Goal: Task Accomplishment & Management: Use online tool/utility

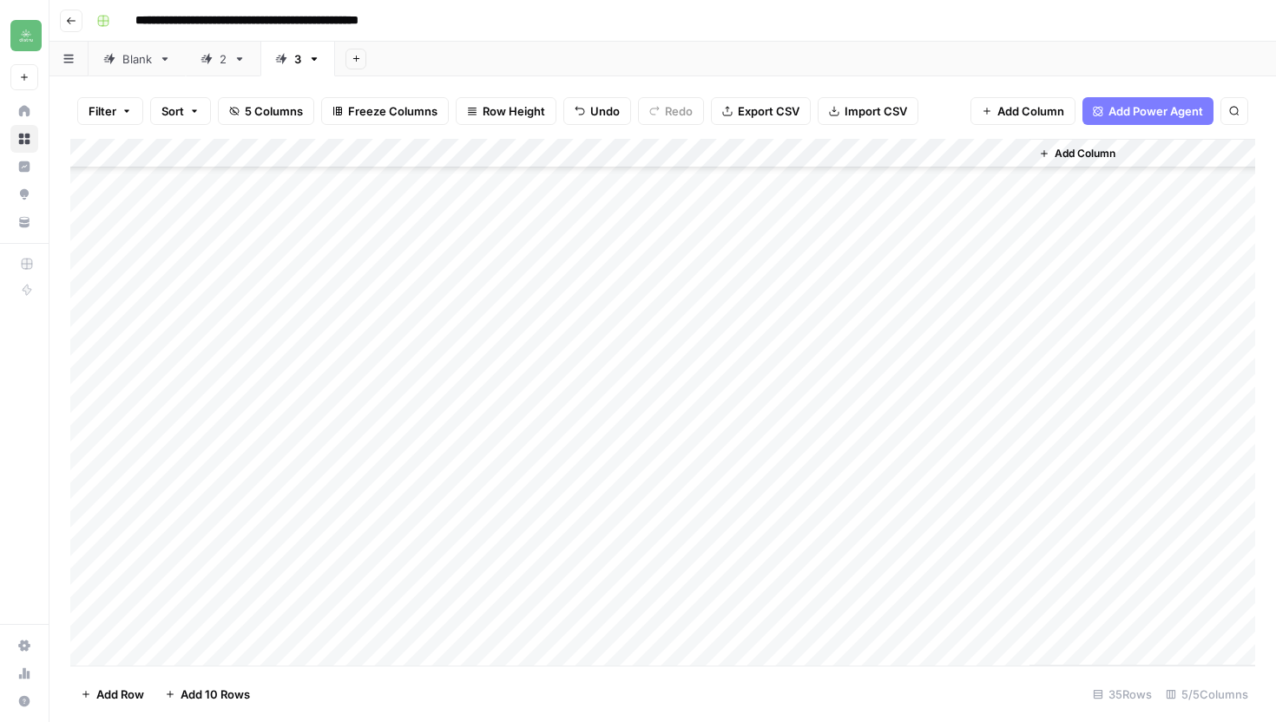
scroll to position [563, 0]
click at [64, 20] on button "Go back" at bounding box center [71, 21] width 23 height 23
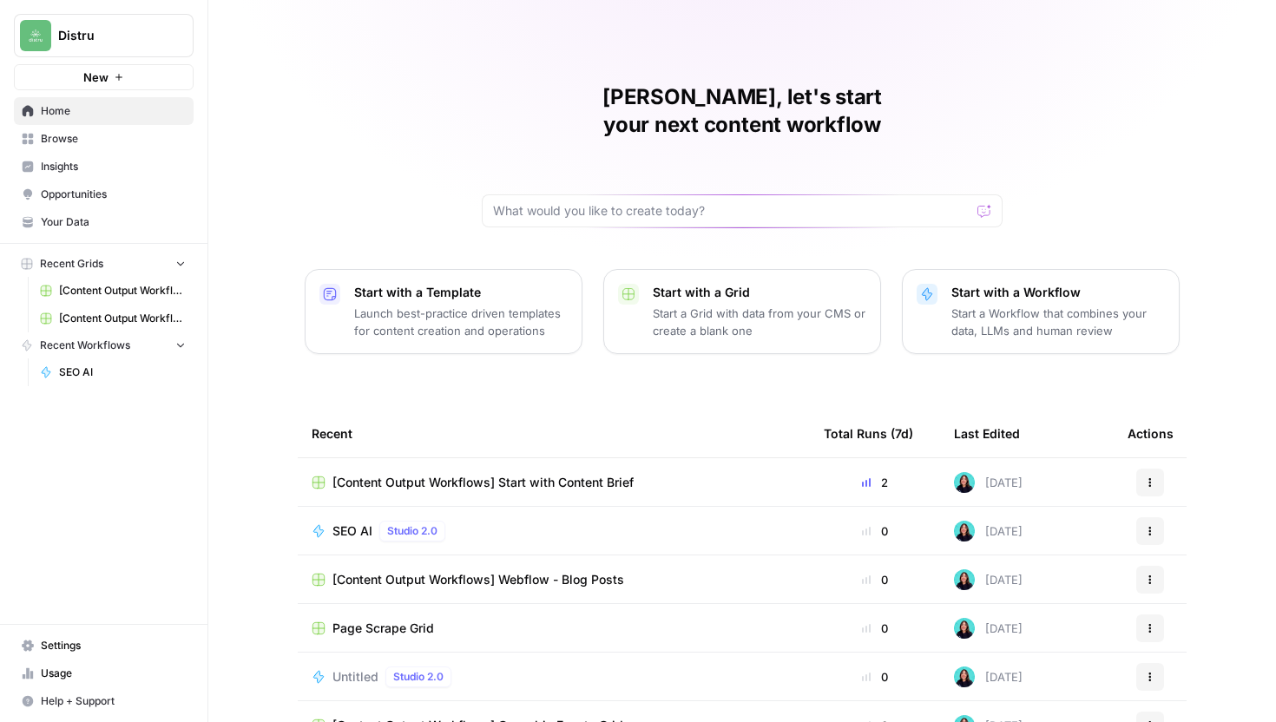
scroll to position [76, 0]
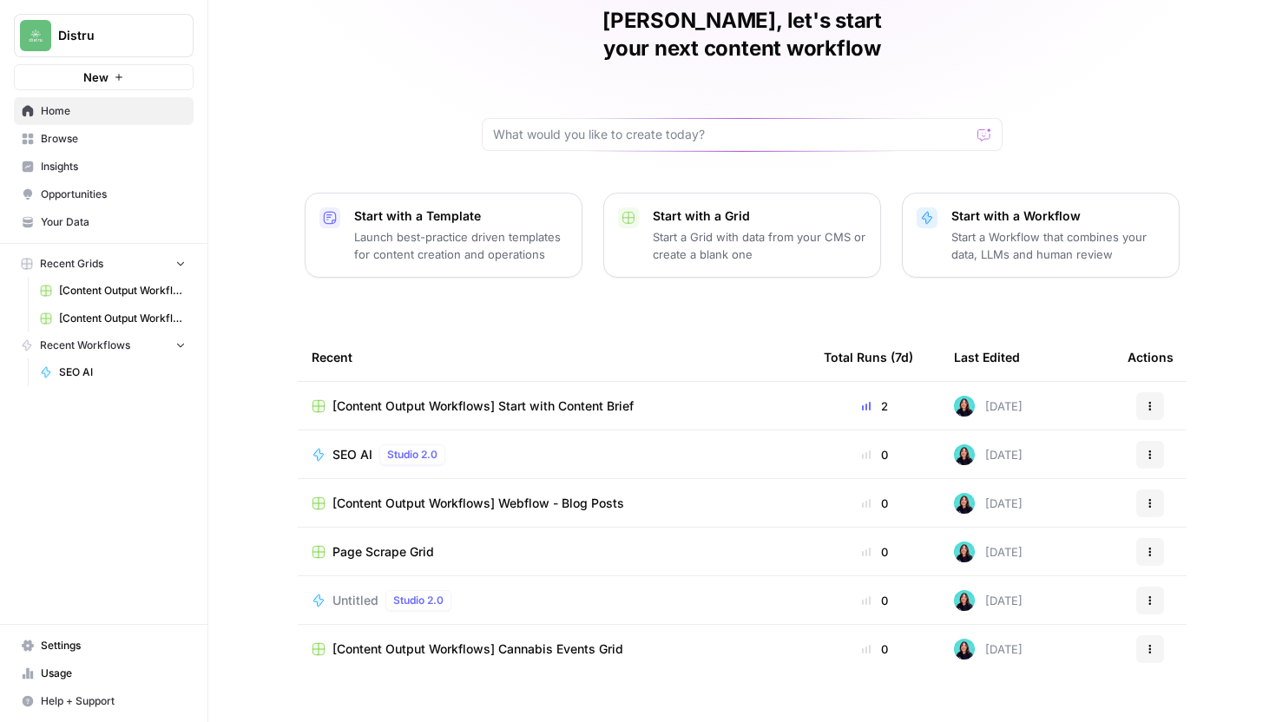
click at [557, 495] on span "[Content Output Workflows] Webflow - Blog Posts" at bounding box center [479, 503] width 292 height 17
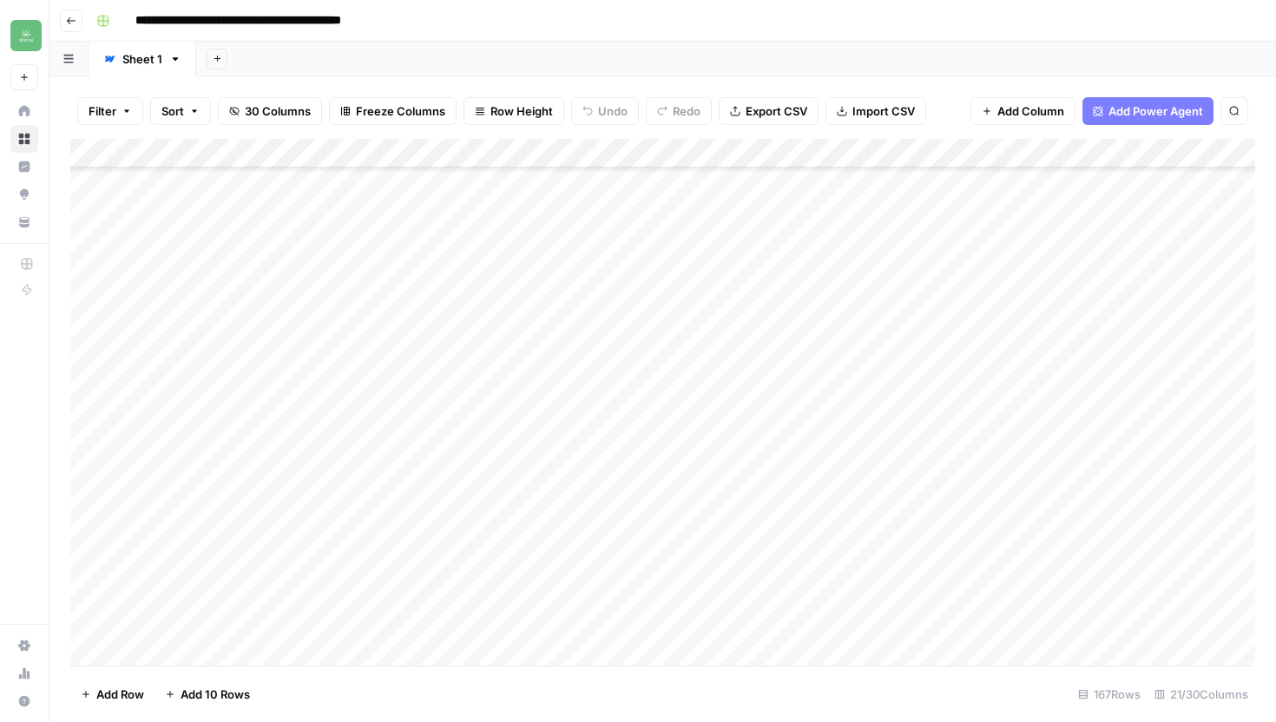
scroll to position [4128, 0]
click at [1084, 267] on div "Add Column" at bounding box center [662, 402] width 1185 height 527
click at [1089, 277] on div "Add Column" at bounding box center [662, 402] width 1185 height 527
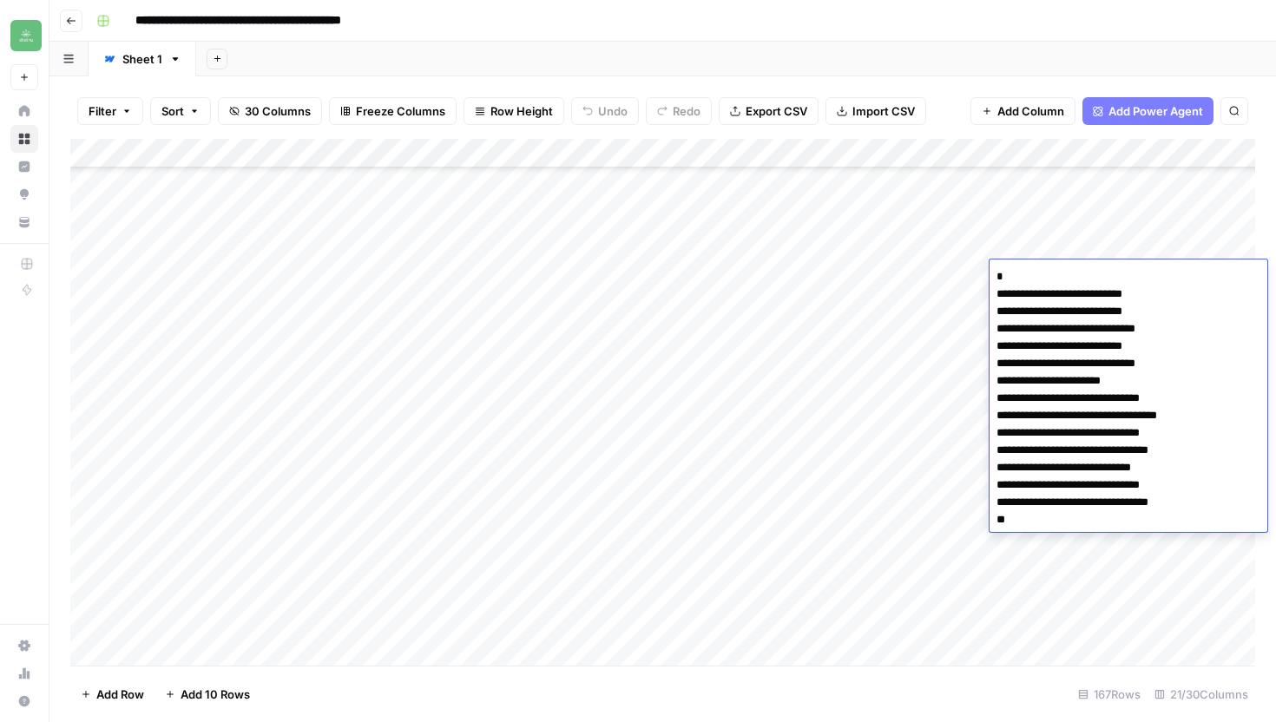
type textarea "**********"
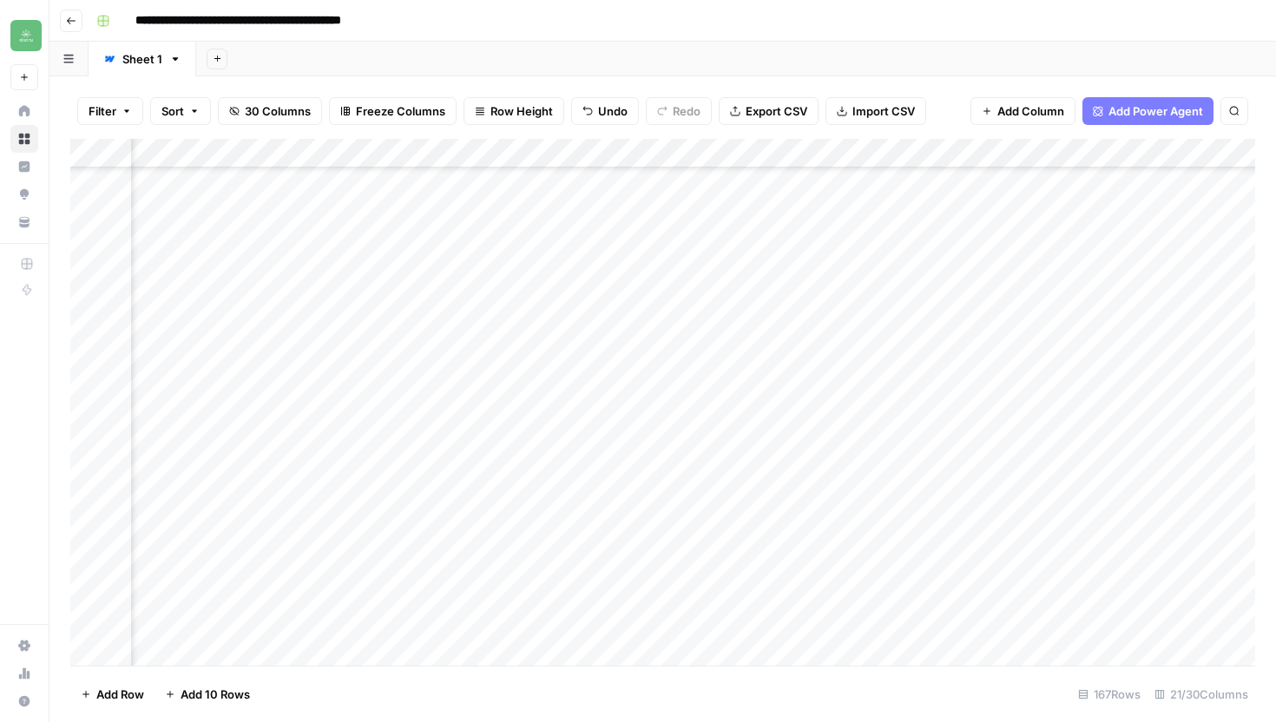
scroll to position [4128, 279]
click at [1126, 275] on div "Add Column" at bounding box center [662, 402] width 1185 height 527
click at [1081, 275] on div "Add Column" at bounding box center [662, 402] width 1185 height 527
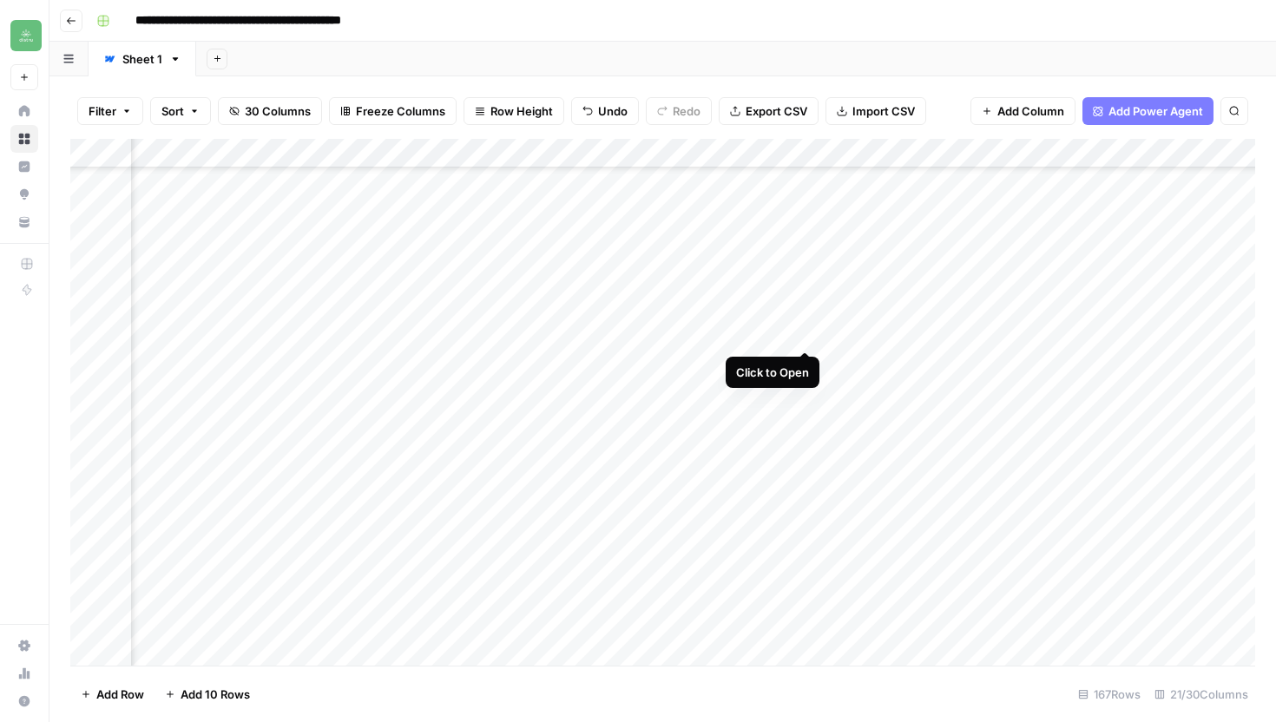
click at [806, 333] on div "Add Column" at bounding box center [662, 402] width 1185 height 527
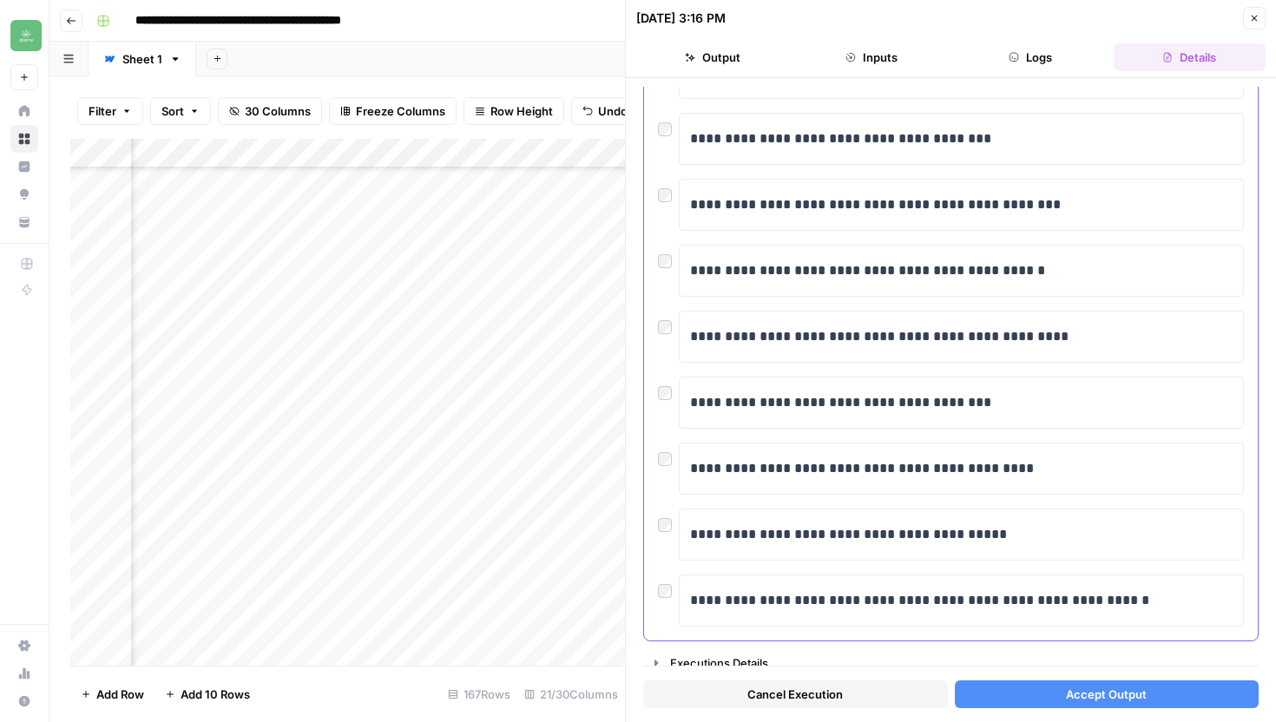
scroll to position [363, 0]
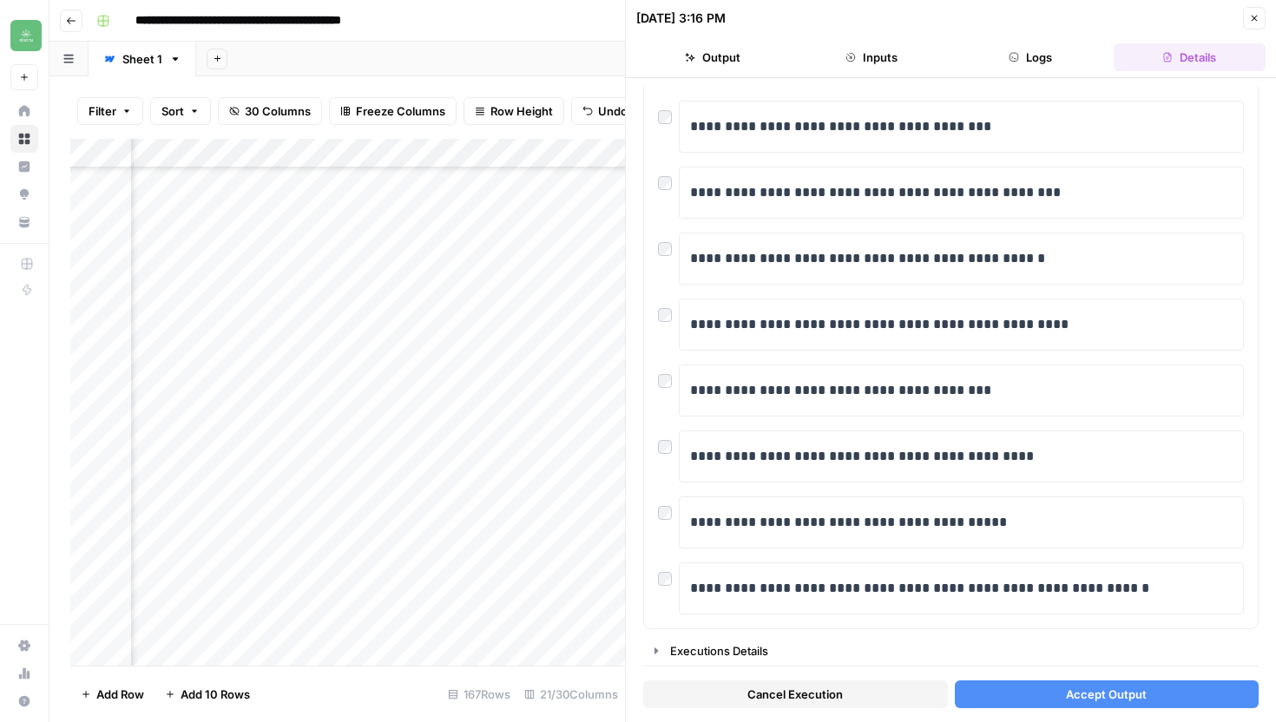
click at [1170, 694] on button "Accept Output" at bounding box center [1107, 695] width 305 height 28
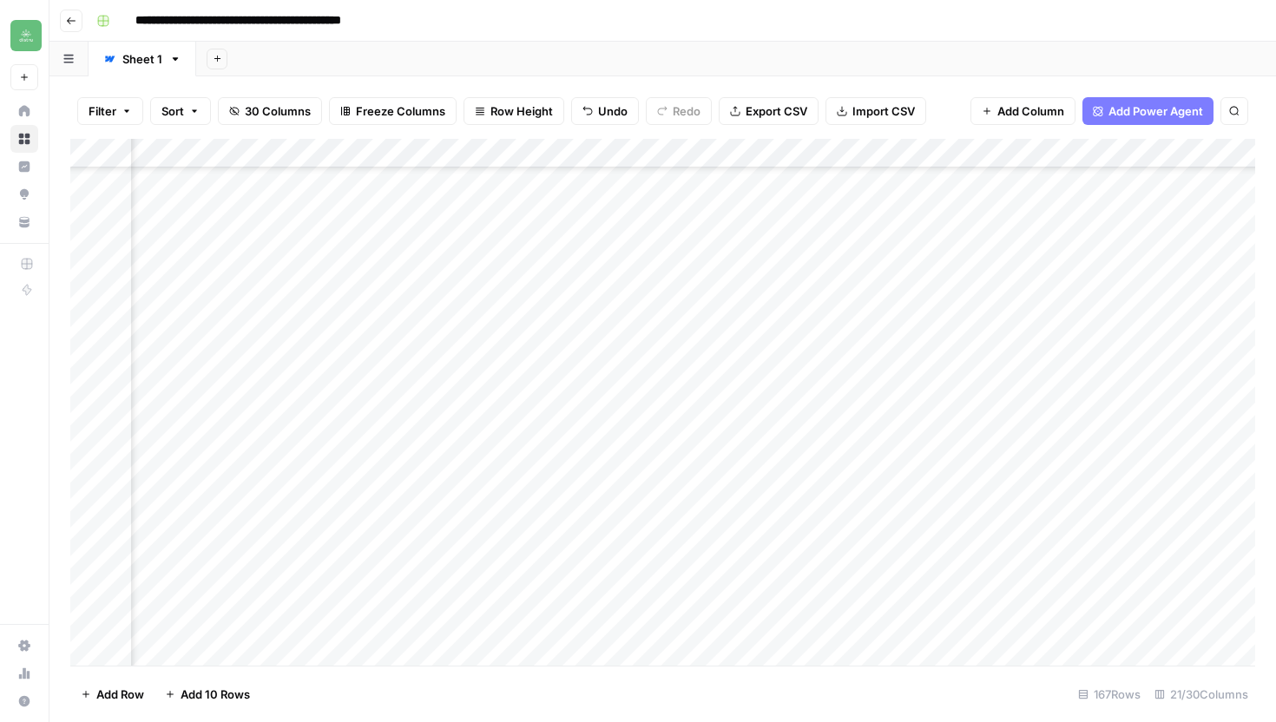
scroll to position [4069, 1710]
click at [1154, 333] on div "Add Column" at bounding box center [662, 402] width 1185 height 527
